Goal: Information Seeking & Learning: Learn about a topic

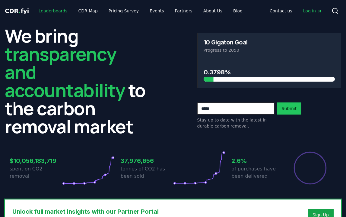
click at [50, 11] on link "Leaderboards" at bounding box center [53, 10] width 39 height 11
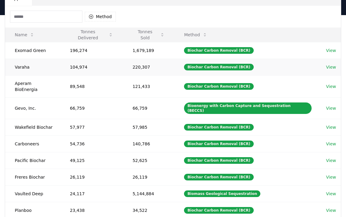
scroll to position [61, 0]
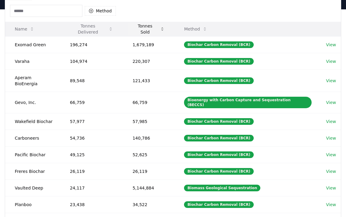
click at [163, 28] on icon at bounding box center [162, 29] width 5 height 5
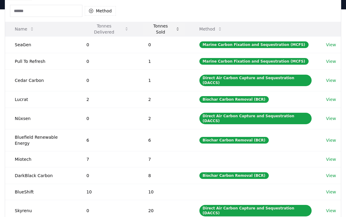
click at [182, 31] on button "Tonnes Sold" at bounding box center [163, 29] width 41 height 12
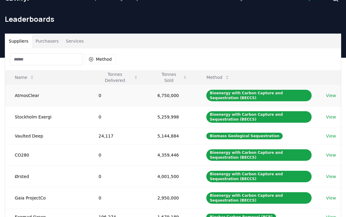
scroll to position [11, 0]
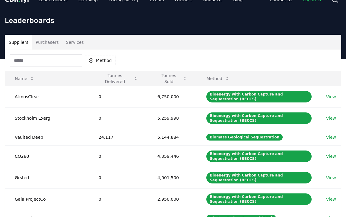
click at [44, 41] on button "Purchasers" at bounding box center [47, 42] width 31 height 15
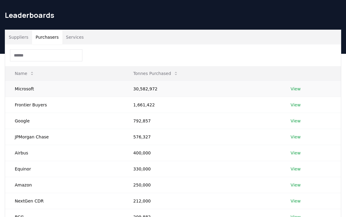
scroll to position [16, 0]
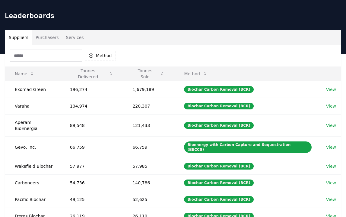
click at [19, 38] on button "Suppliers" at bounding box center [18, 37] width 27 height 15
click at [46, 38] on button "Purchasers" at bounding box center [47, 37] width 31 height 15
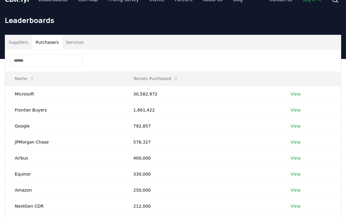
scroll to position [0, 0]
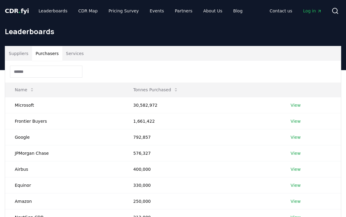
click at [23, 53] on button "Suppliers" at bounding box center [18, 53] width 27 height 15
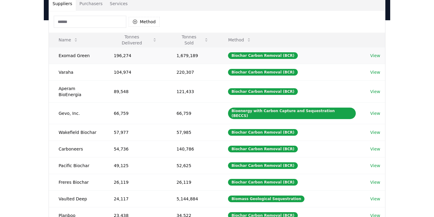
scroll to position [49, 0]
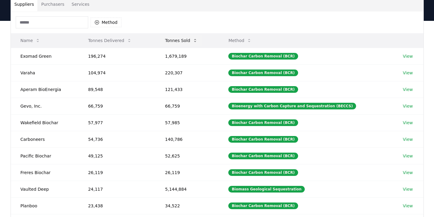
click at [195, 40] on icon at bounding box center [195, 40] width 5 height 5
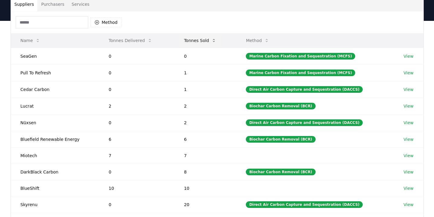
click at [216, 42] on icon at bounding box center [213, 40] width 5 height 5
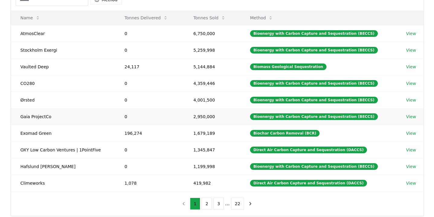
scroll to position [72, 0]
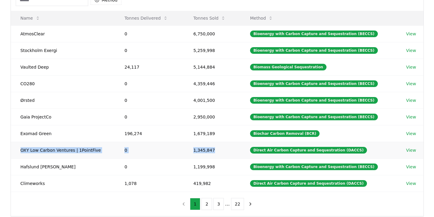
drag, startPoint x: 21, startPoint y: 149, endPoint x: 217, endPoint y: 148, distance: 196.4
click at [217, 148] on tr "OXY Low Carbon Ventures | 1PointFive 0 1,345,847 Direct Air Carbon Capture and …" at bounding box center [217, 150] width 413 height 17
click at [215, 149] on td "1,345,847" at bounding box center [212, 150] width 57 height 17
drag, startPoint x: 224, startPoint y: 149, endPoint x: 18, endPoint y: 143, distance: 206.7
click at [18, 143] on tr "OXY Low Carbon Ventures | 1PointFive 0 1,345,847 Direct Air Carbon Capture and …" at bounding box center [217, 150] width 413 height 17
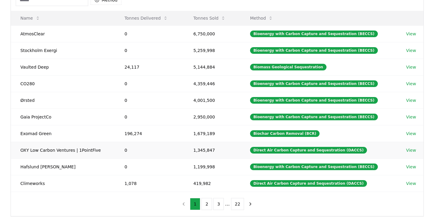
click at [19, 149] on td "OXY Low Carbon Ventures | 1PointFive" at bounding box center [63, 150] width 104 height 17
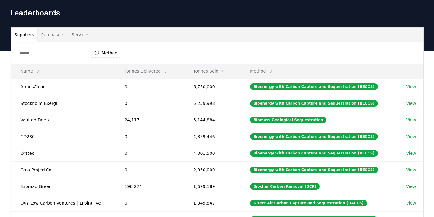
scroll to position [0, 0]
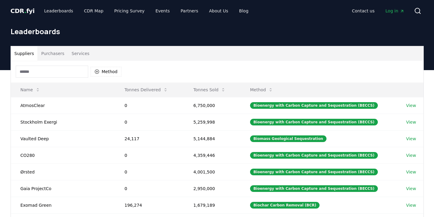
click at [50, 53] on button "Purchasers" at bounding box center [52, 53] width 31 height 15
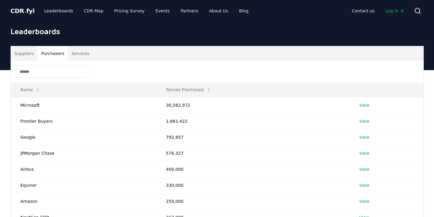
click at [18, 51] on button "Suppliers" at bounding box center [24, 53] width 27 height 15
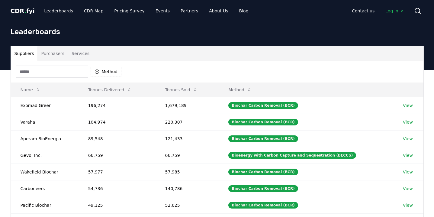
click at [68, 53] on button "Services" at bounding box center [80, 53] width 25 height 15
click at [27, 53] on button "Suppliers" at bounding box center [24, 53] width 27 height 15
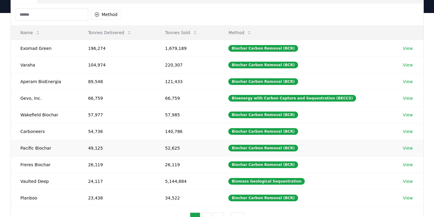
scroll to position [45, 0]
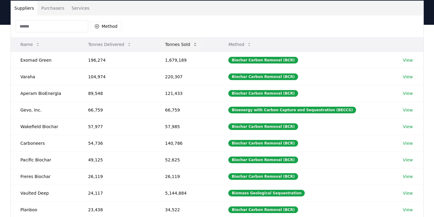
click at [194, 46] on button "Tonnes Sold" at bounding box center [181, 44] width 42 height 12
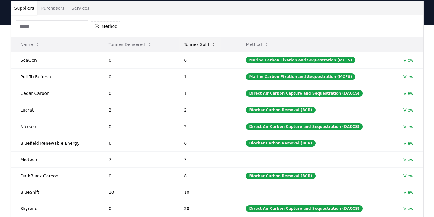
click at [210, 44] on button "Tonnes Sold" at bounding box center [200, 44] width 42 height 12
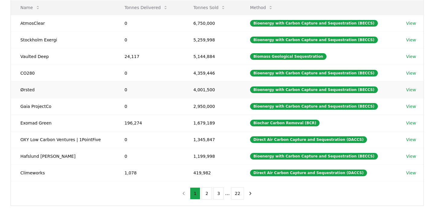
scroll to position [90, 0]
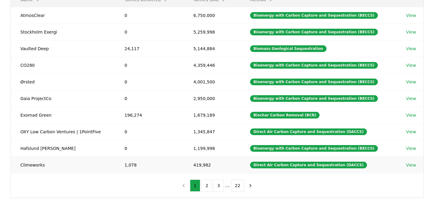
click at [32, 162] on td "Climeworks" at bounding box center [63, 164] width 104 height 17
click at [31, 166] on td "Climeworks" at bounding box center [63, 164] width 104 height 17
click at [346, 165] on link "View" at bounding box center [411, 165] width 10 height 6
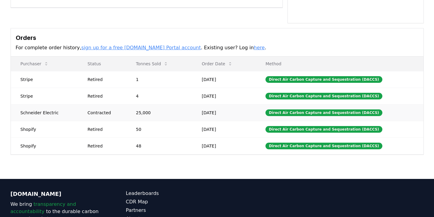
scroll to position [164, 0]
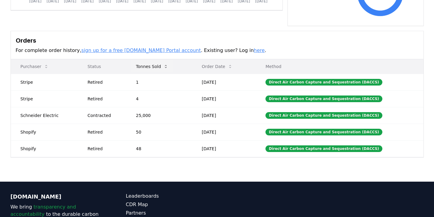
click at [166, 64] on icon at bounding box center [165, 66] width 5 height 5
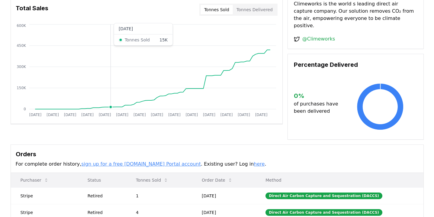
scroll to position [43, 0]
